Goal: Information Seeking & Learning: Learn about a topic

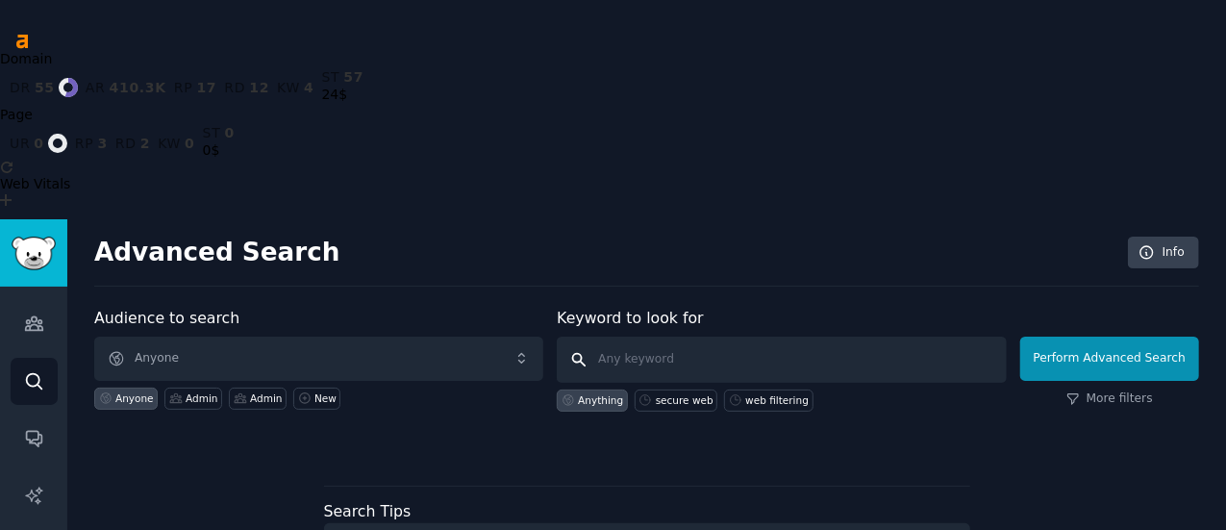
click at [648, 337] on input "text" at bounding box center [781, 360] width 449 height 46
type input "s"
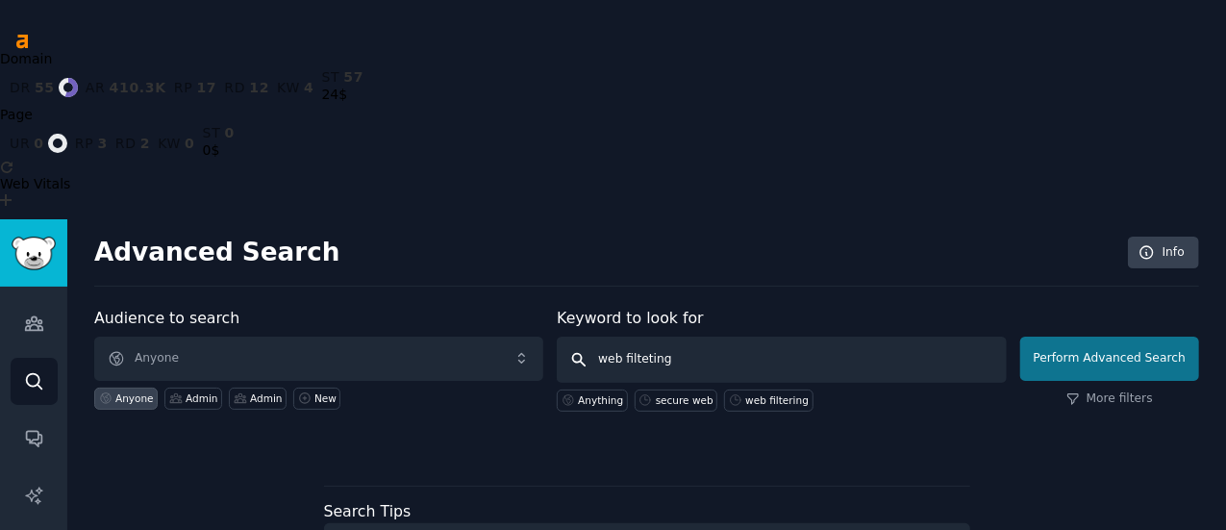
type input "web filteting"
click at [1099, 337] on button "Perform Advanced Search" at bounding box center [1110, 359] width 179 height 44
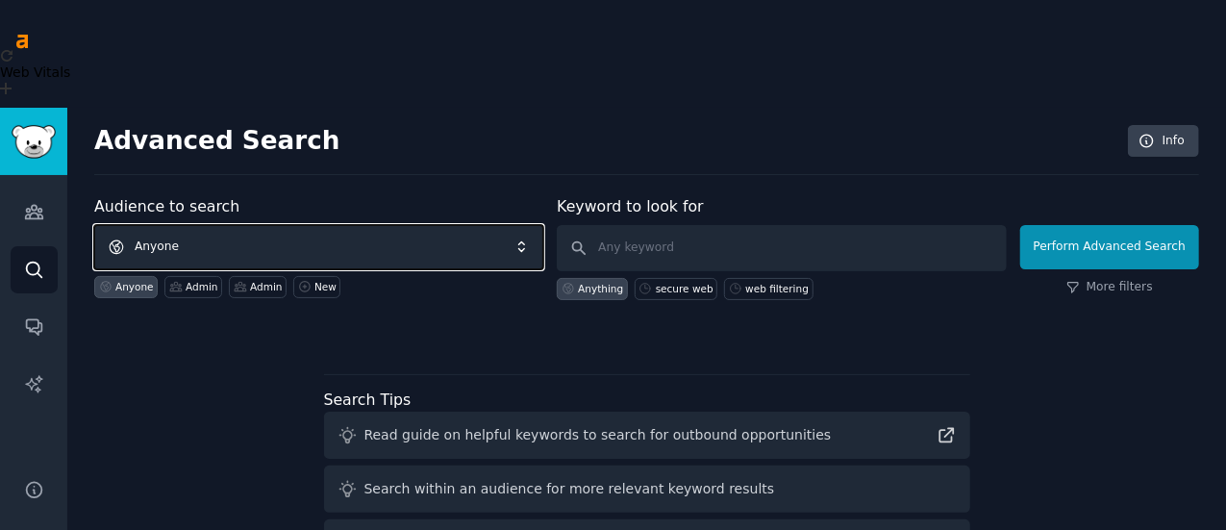
click at [229, 225] on span "Anyone" at bounding box center [318, 247] width 449 height 44
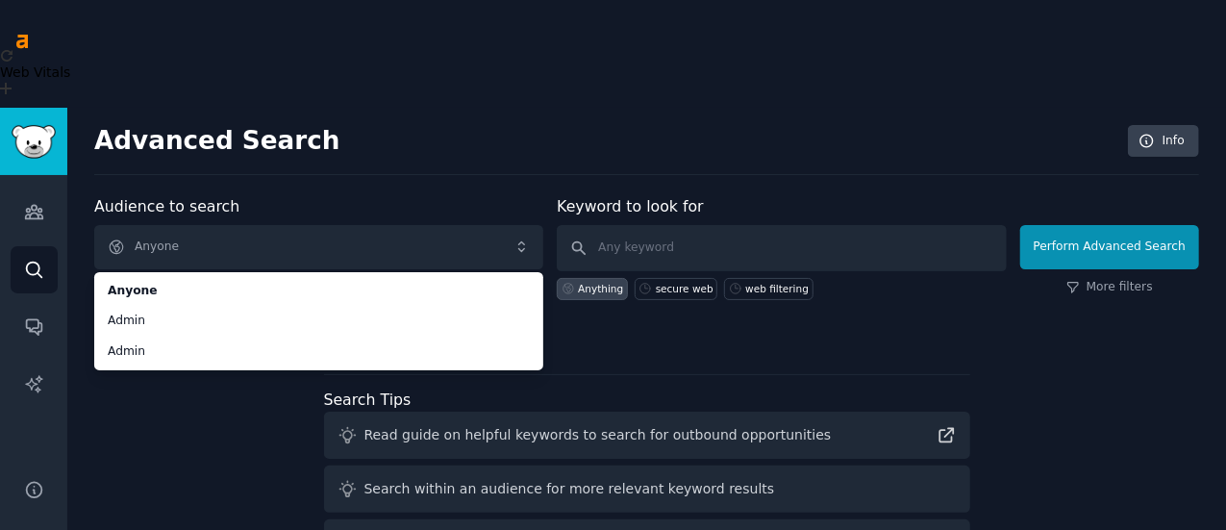
click at [181, 345] on div "Audience to search Anyone Anyone Admin Admin Anyone Admin Admin New Keyword to …" at bounding box center [646, 465] width 1105 height 541
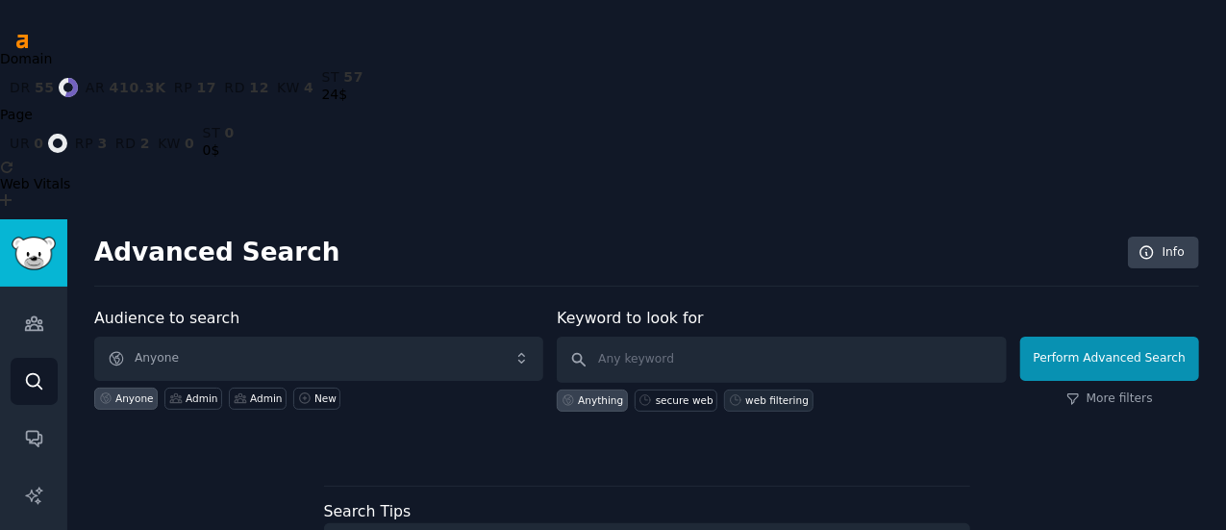
click at [762, 393] on div "web filtering" at bounding box center [777, 399] width 63 height 13
type input "web filtering"
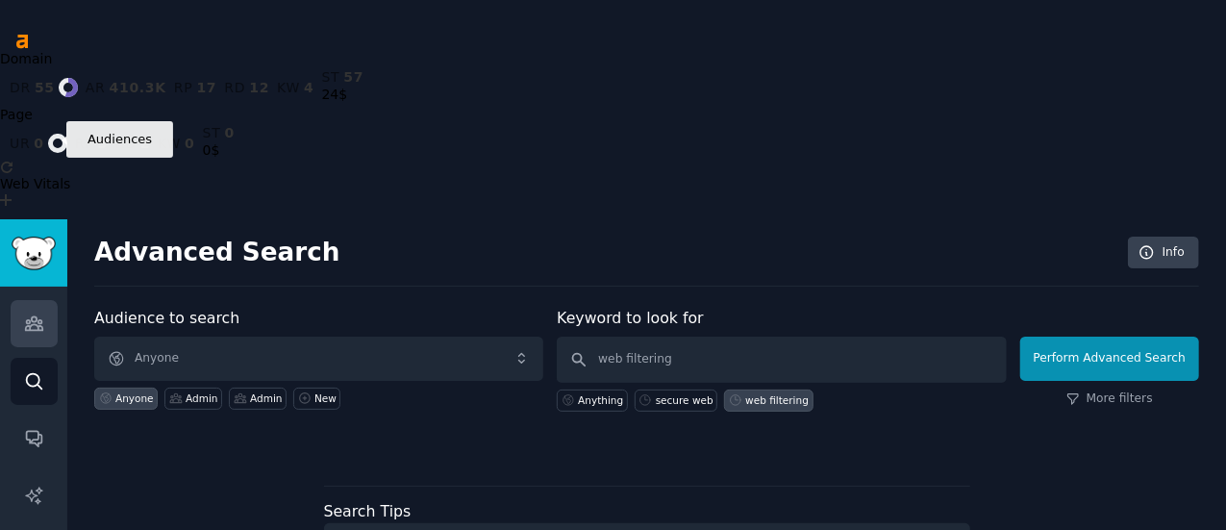
click at [34, 314] on icon "Sidebar" at bounding box center [34, 324] width 20 height 20
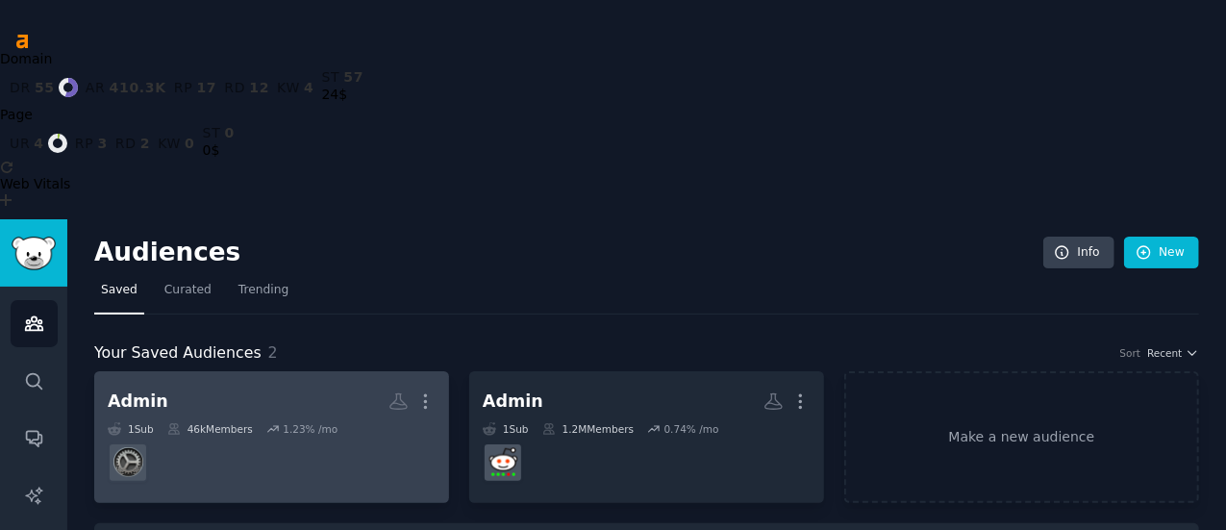
click at [244, 436] on dd at bounding box center [272, 463] width 328 height 54
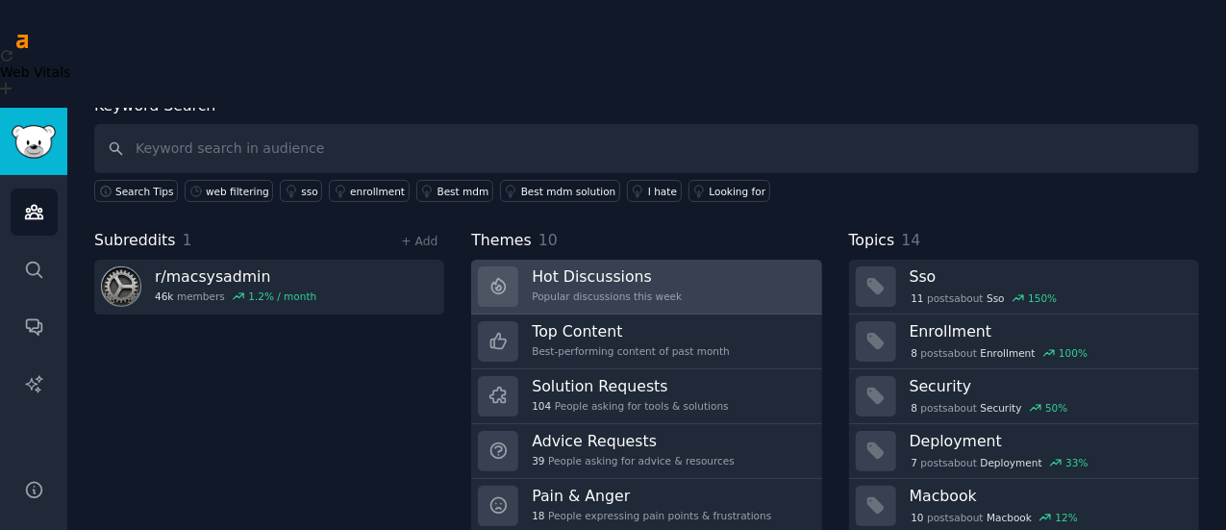
scroll to position [129, 0]
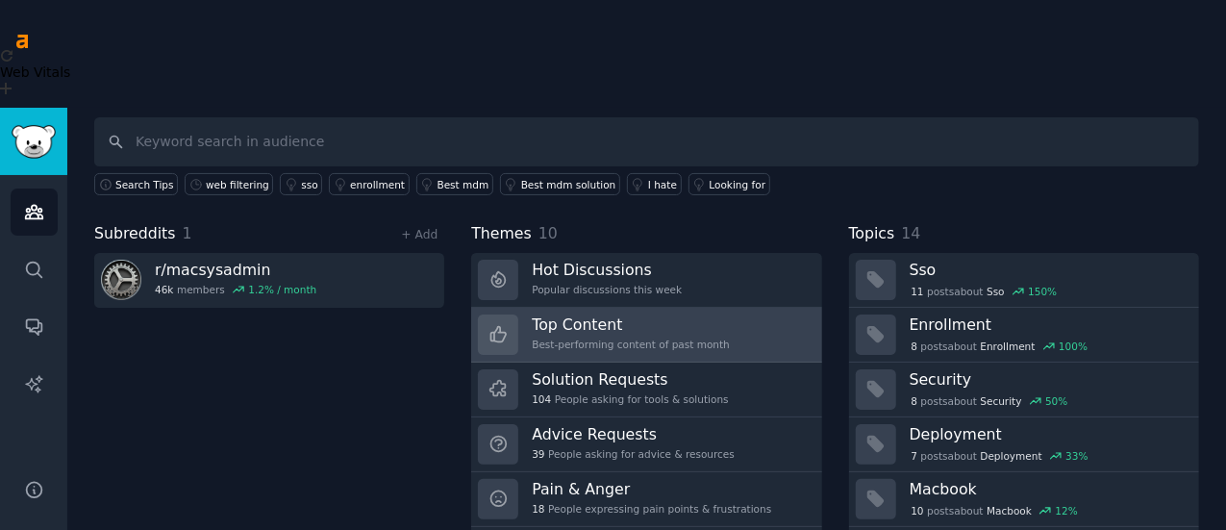
click at [661, 308] on link "Top Content Best-performing content of past month" at bounding box center [646, 335] width 350 height 55
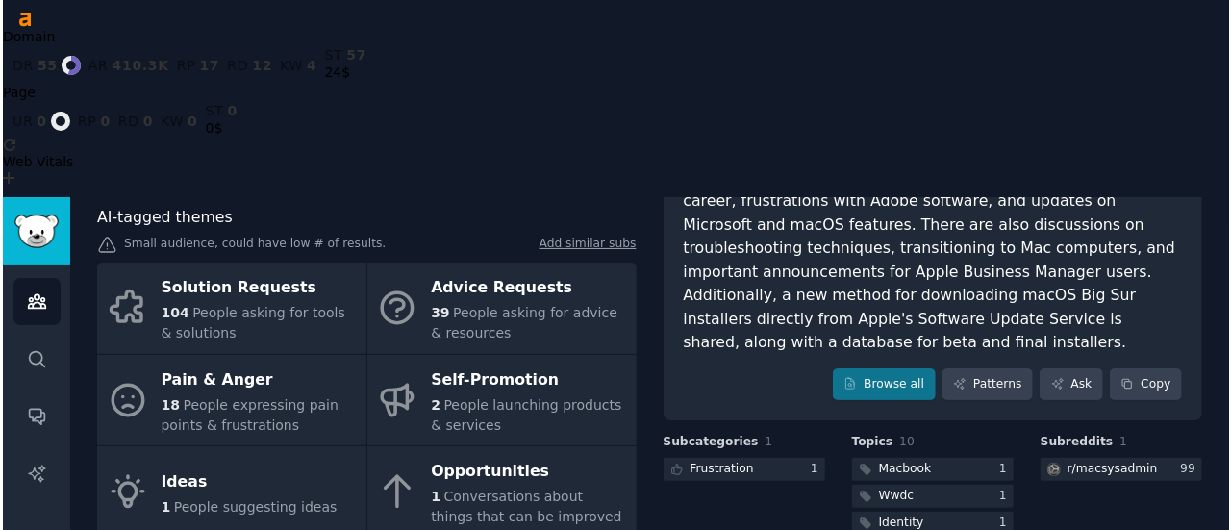
scroll to position [35, 0]
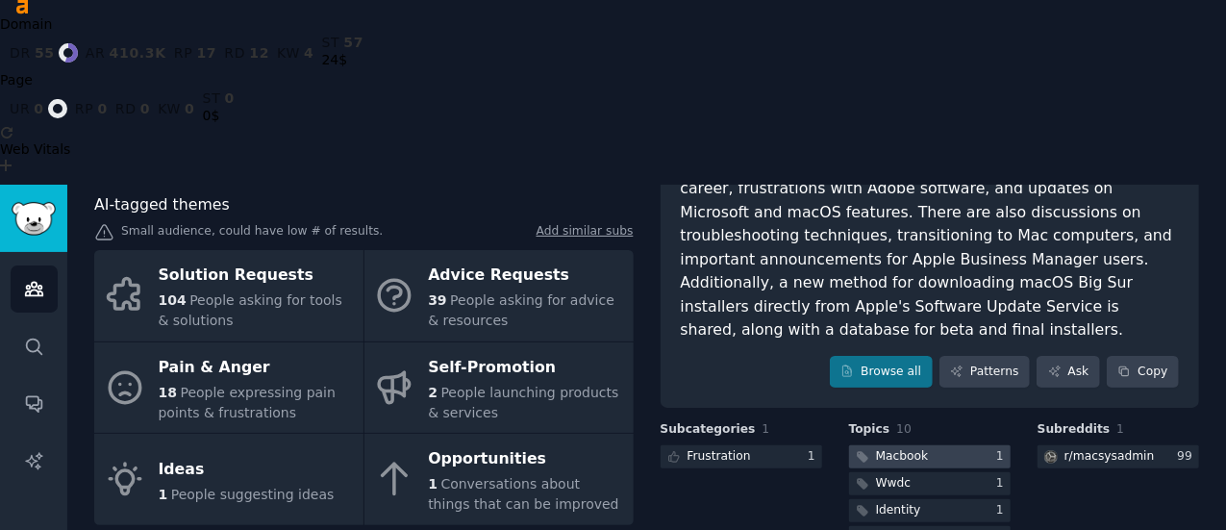
click at [909, 448] on div "Macbook" at bounding box center [902, 456] width 53 height 17
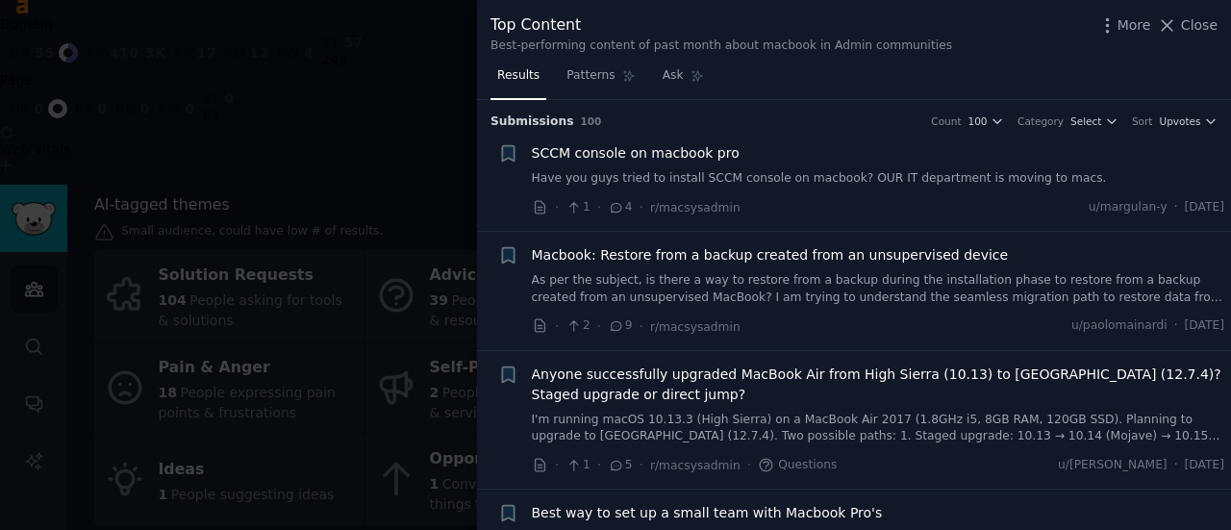
click at [404, 361] on div at bounding box center [615, 265] width 1231 height 530
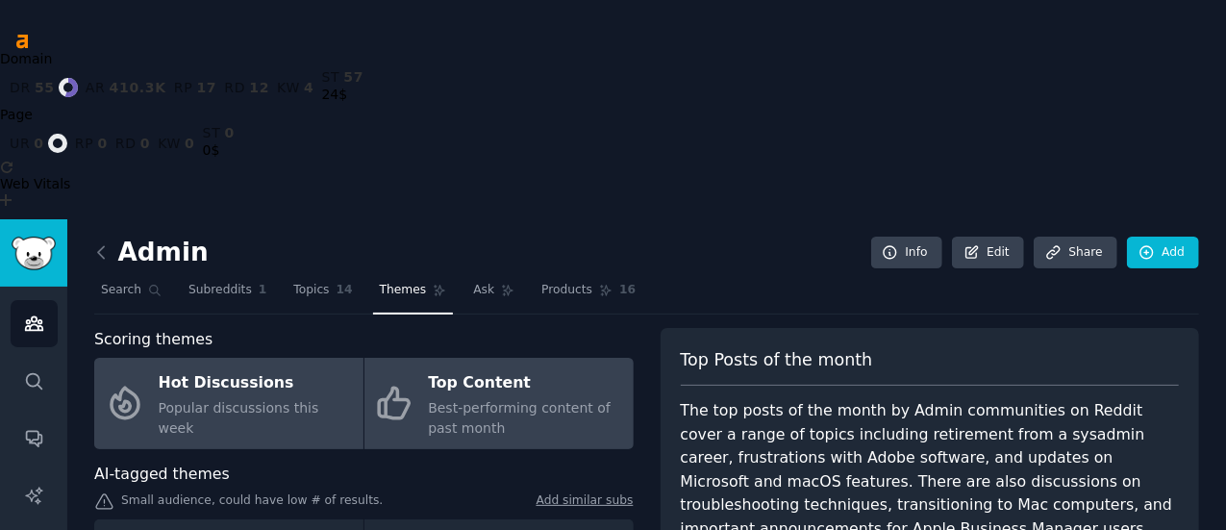
click at [226, 368] on div "Hot Discussions" at bounding box center [256, 383] width 195 height 31
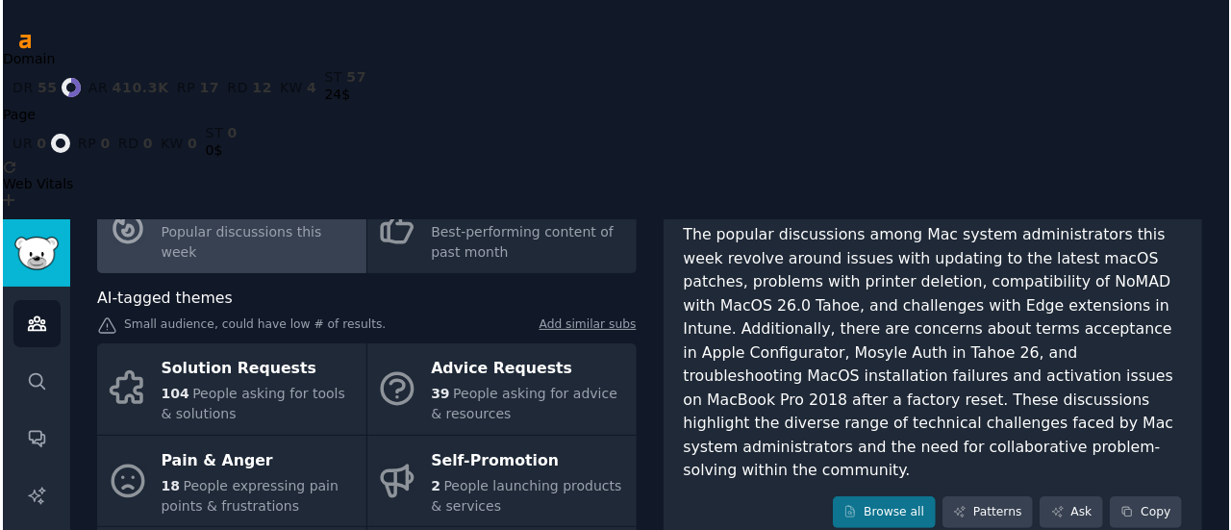
scroll to position [283, 0]
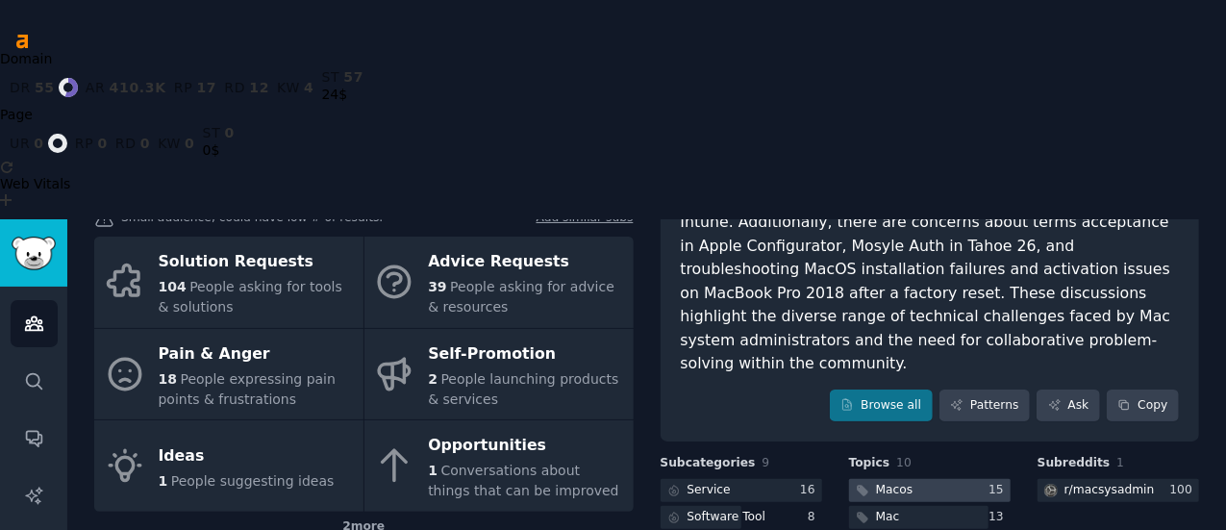
click at [923, 479] on div at bounding box center [930, 491] width 162 height 24
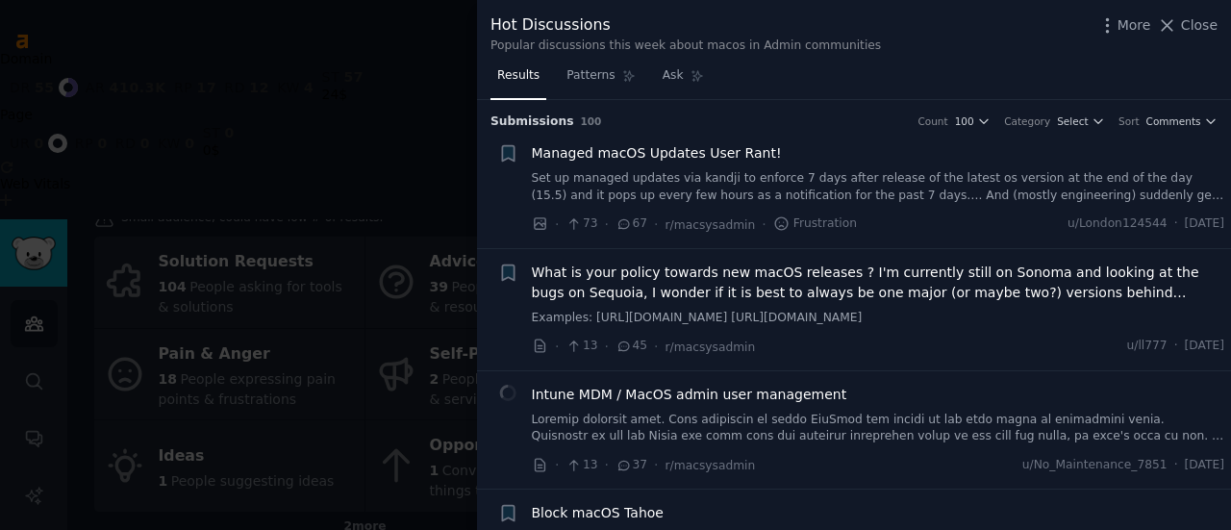
click at [784, 190] on link "Set up managed updates via kandji to enforce 7 days after release of the latest…" at bounding box center [879, 187] width 694 height 34
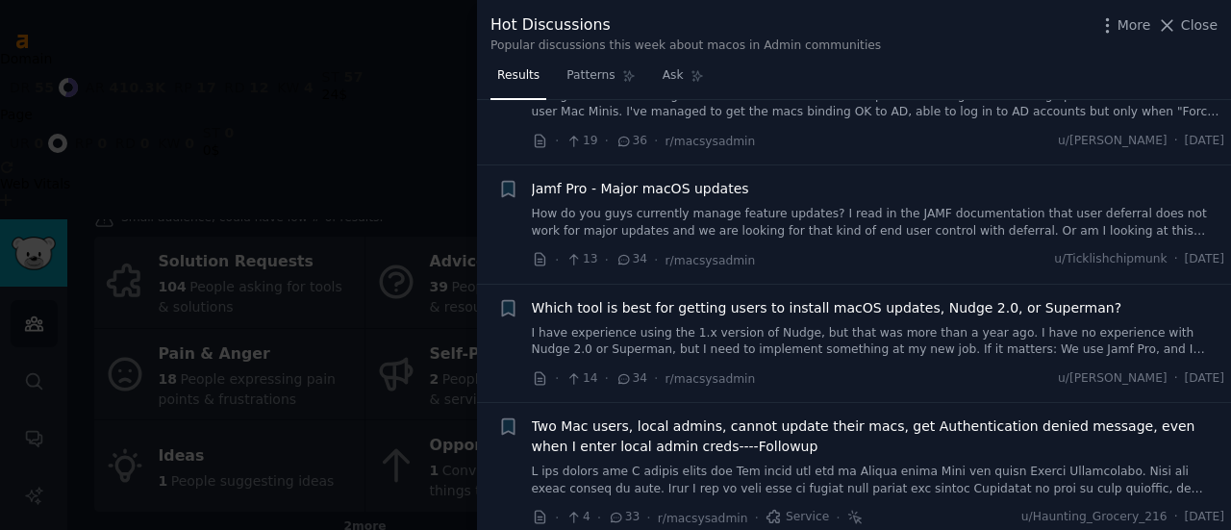
scroll to position [896, 0]
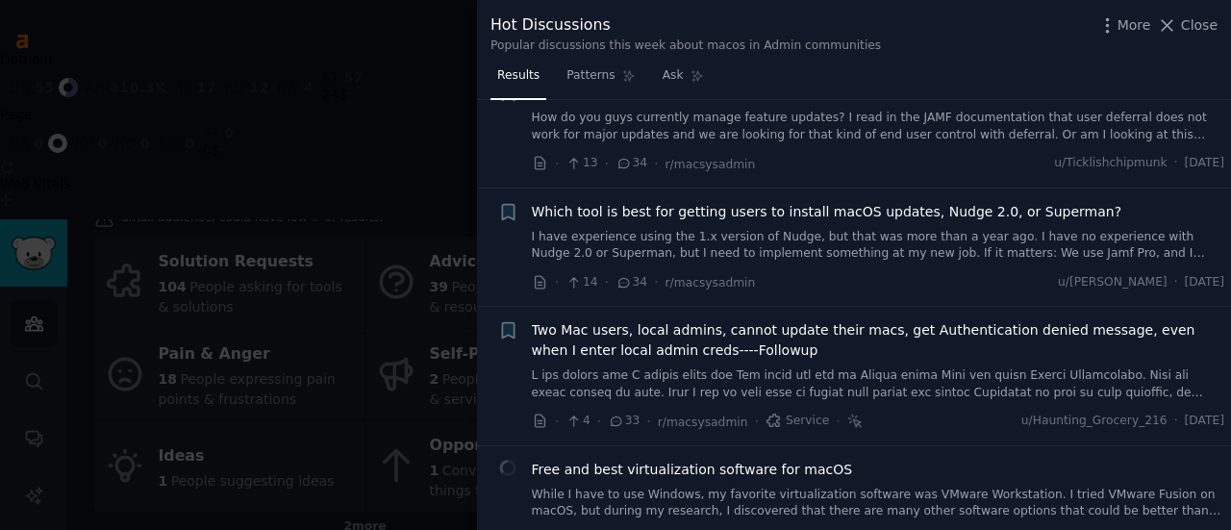
click at [695, 247] on link "I have experience using the 1.x version of Nudge, but that was more than a year…" at bounding box center [879, 246] width 694 height 34
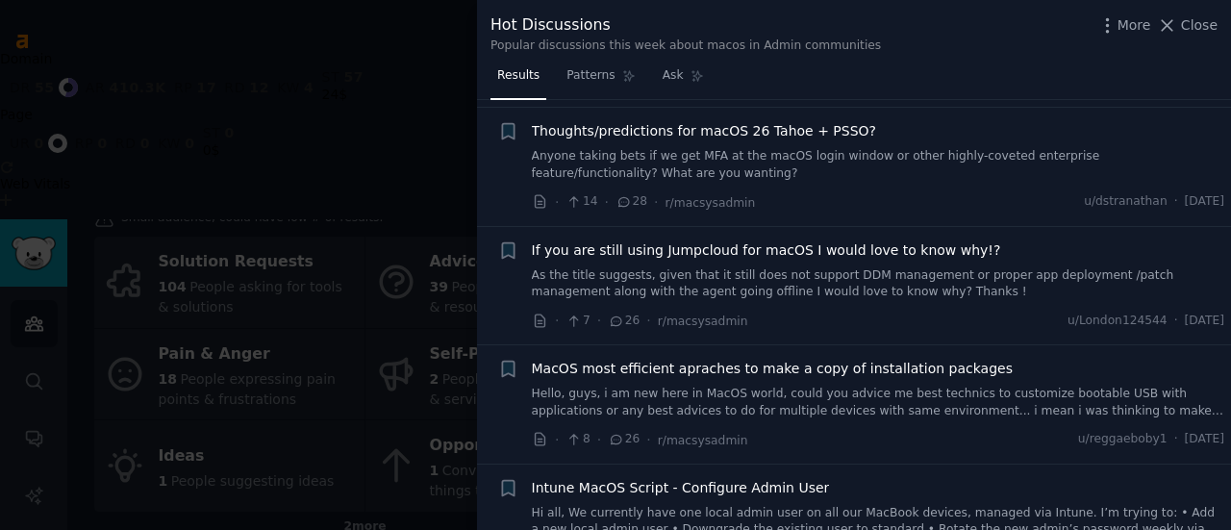
scroll to position [1383, 0]
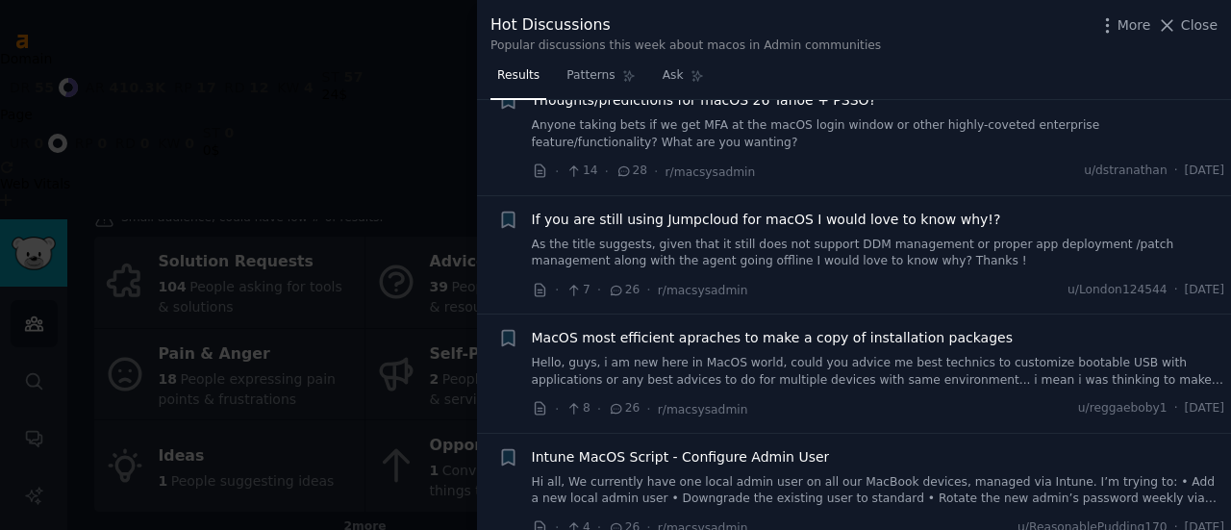
click at [710, 258] on link "As the title suggests, given that it still does not support DDM management or p…" at bounding box center [879, 254] width 694 height 34
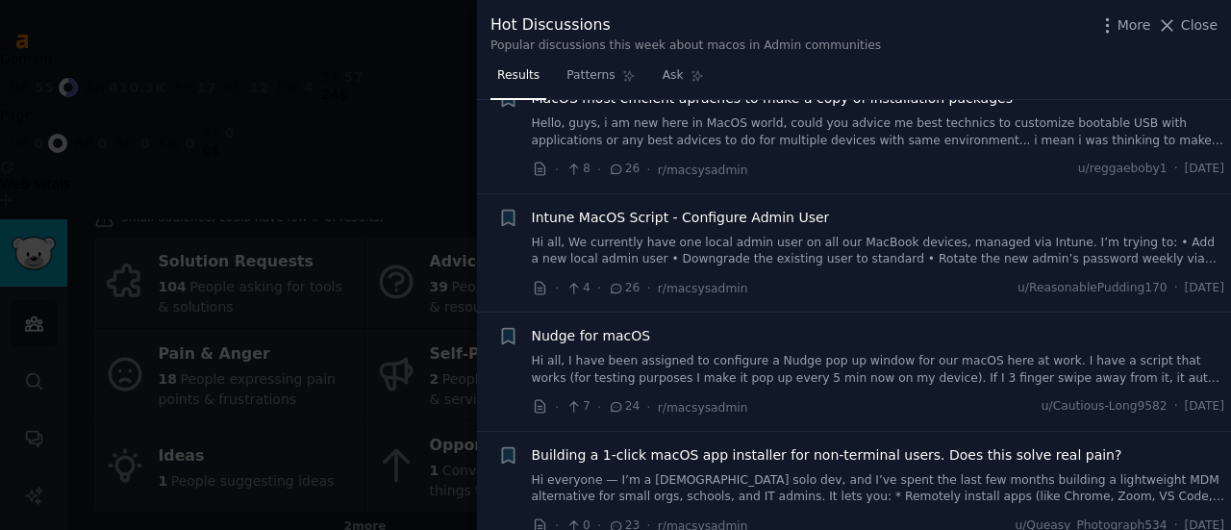
scroll to position [1781, 0]
